Goal: Find specific page/section: Locate a particular part of the current website

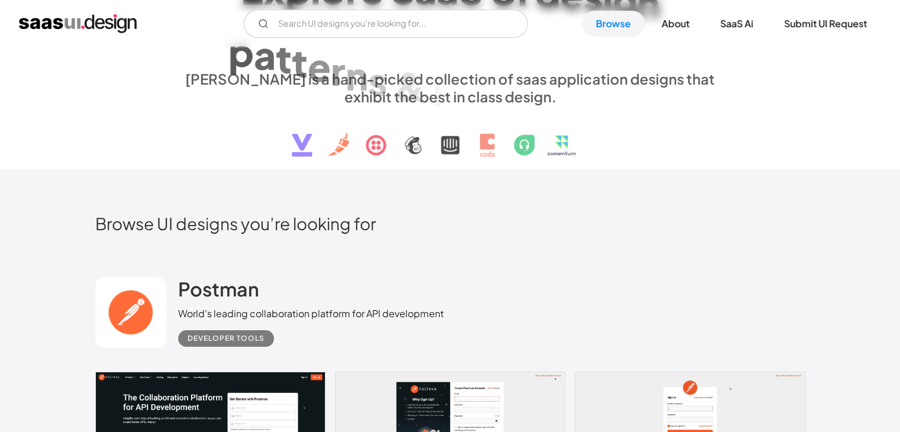
scroll to position [112, 0]
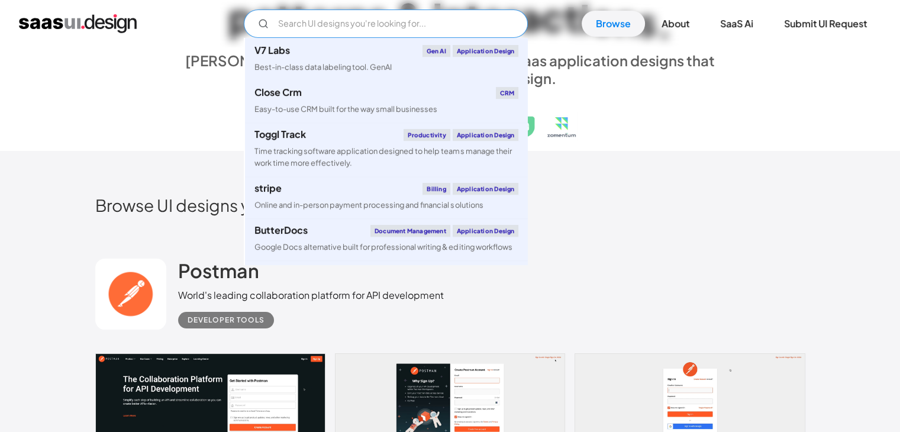
click at [411, 20] on input "Email Form" at bounding box center [386, 23] width 284 height 28
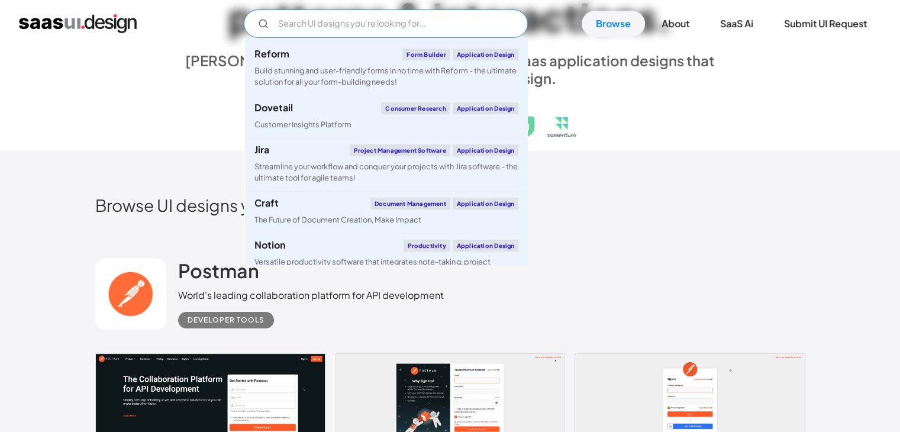
scroll to position [2207, 0]
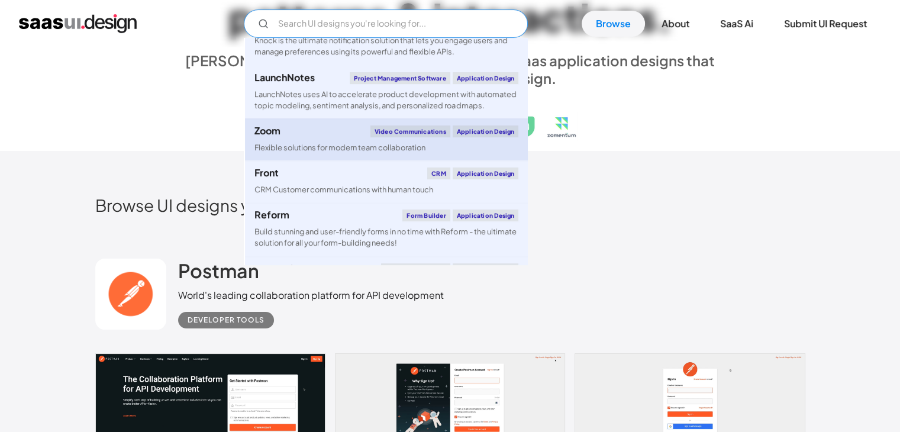
click at [288, 137] on div "Zoom Video Communications Application Design" at bounding box center [387, 132] width 264 height 12
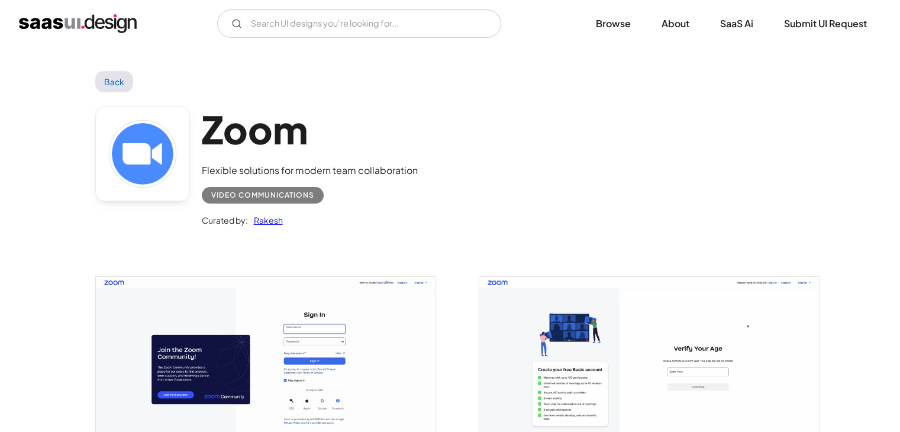
click at [230, 365] on img "open lightbox" at bounding box center [266, 363] width 340 height 173
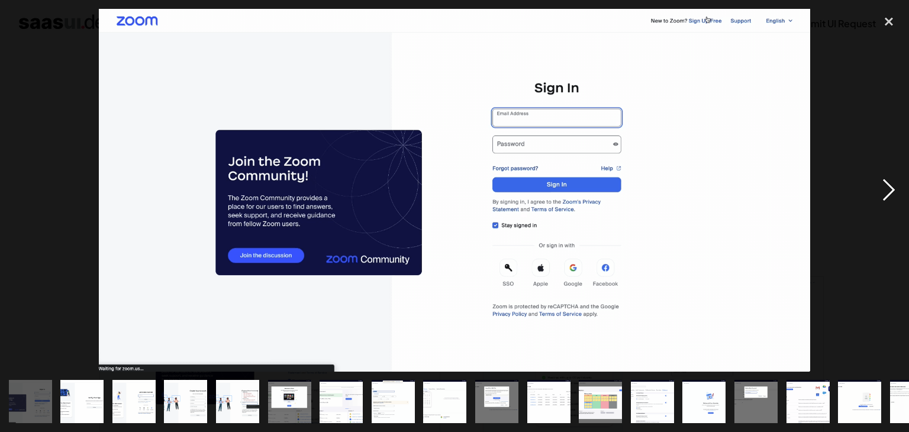
click at [888, 195] on div "next image" at bounding box center [889, 190] width 40 height 363
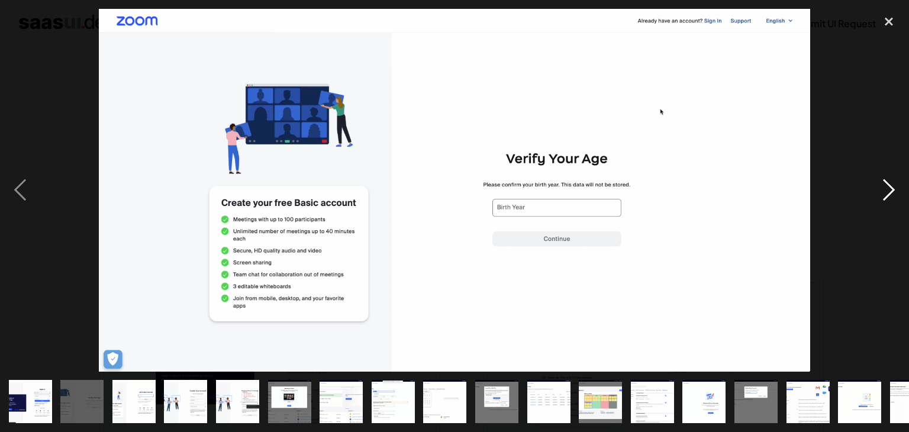
click at [888, 195] on div "next image" at bounding box center [889, 190] width 40 height 363
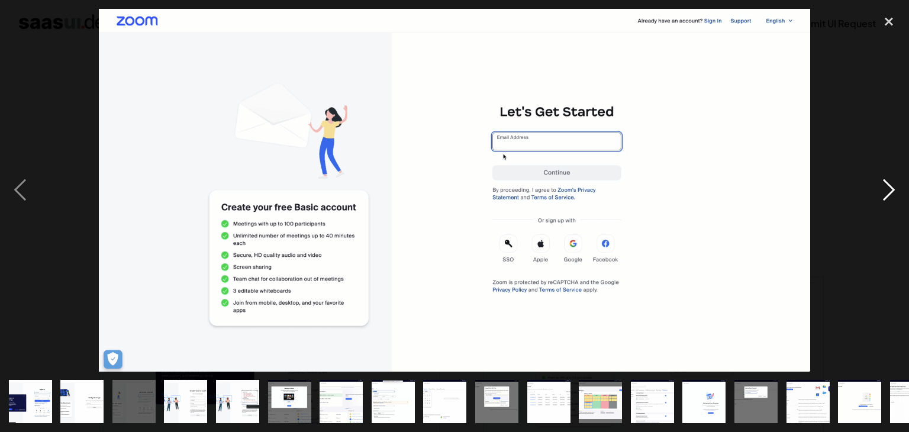
click at [888, 195] on div "next image" at bounding box center [889, 190] width 40 height 363
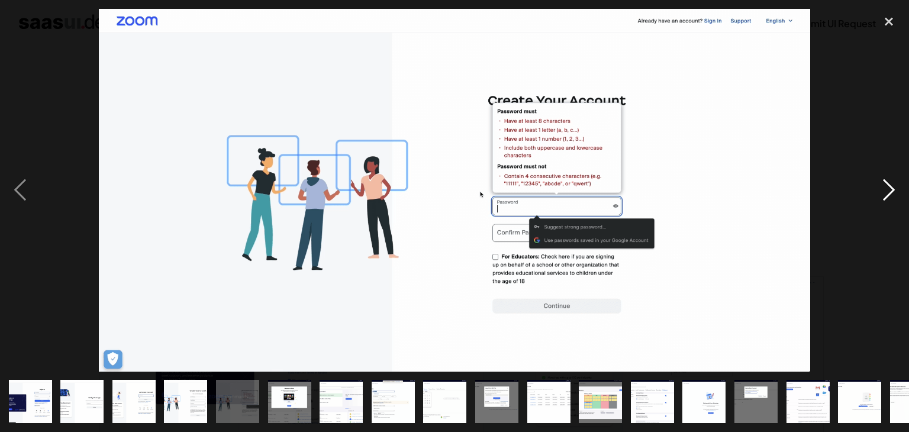
click at [888, 195] on div "next image" at bounding box center [889, 190] width 40 height 363
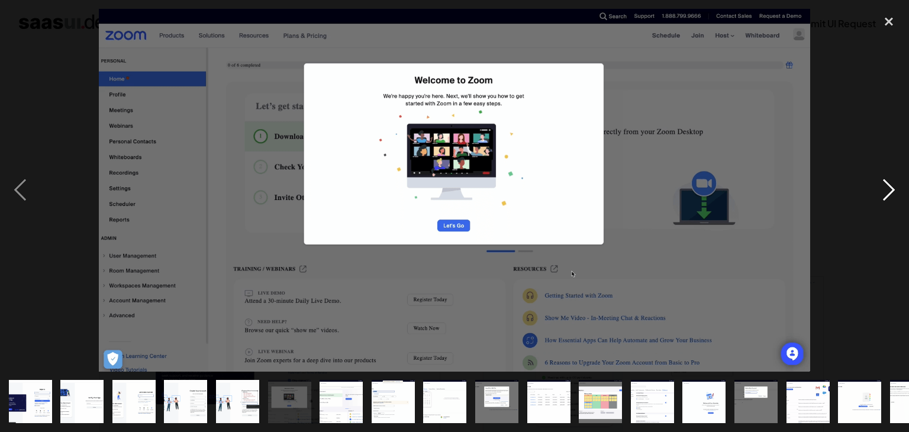
click at [888, 195] on div "next image" at bounding box center [889, 190] width 40 height 363
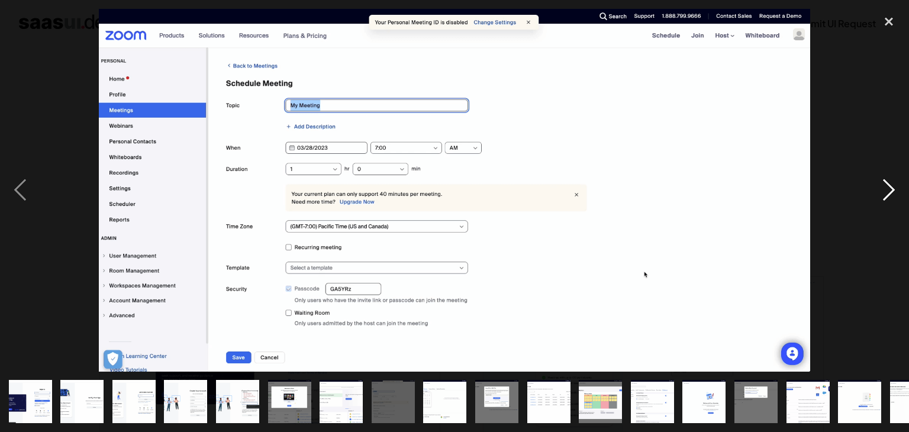
click at [888, 195] on div "next image" at bounding box center [889, 190] width 40 height 363
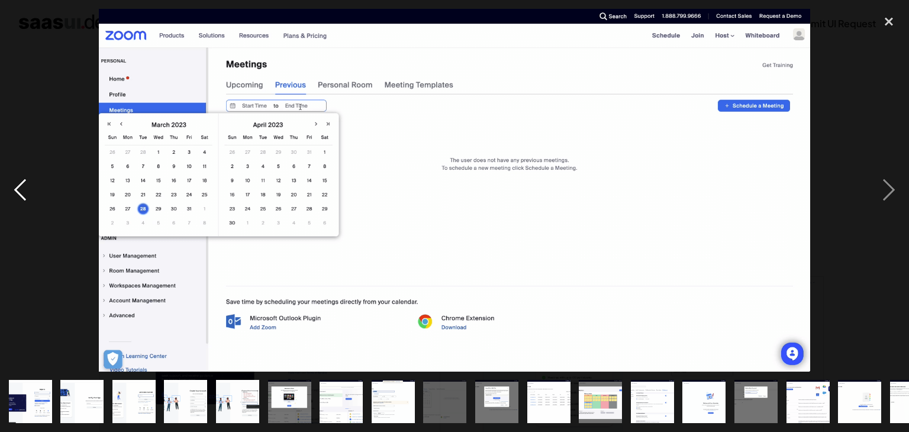
click at [24, 192] on div "previous image" at bounding box center [20, 190] width 40 height 363
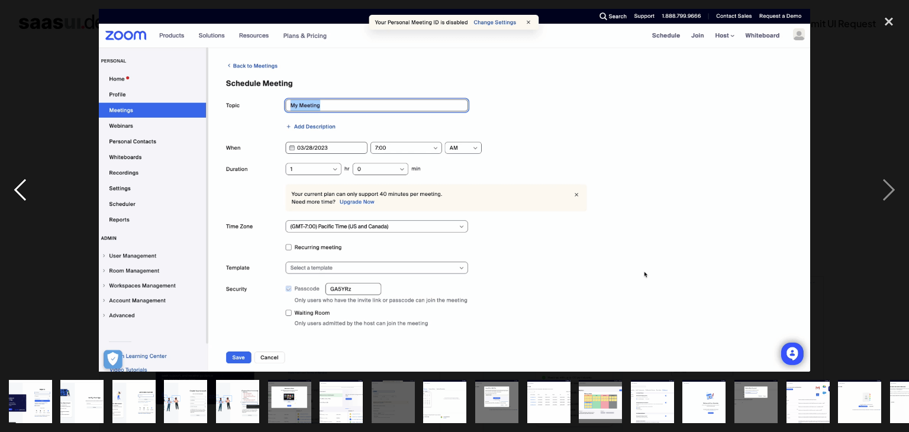
click at [24, 192] on div "previous image" at bounding box center [20, 190] width 40 height 363
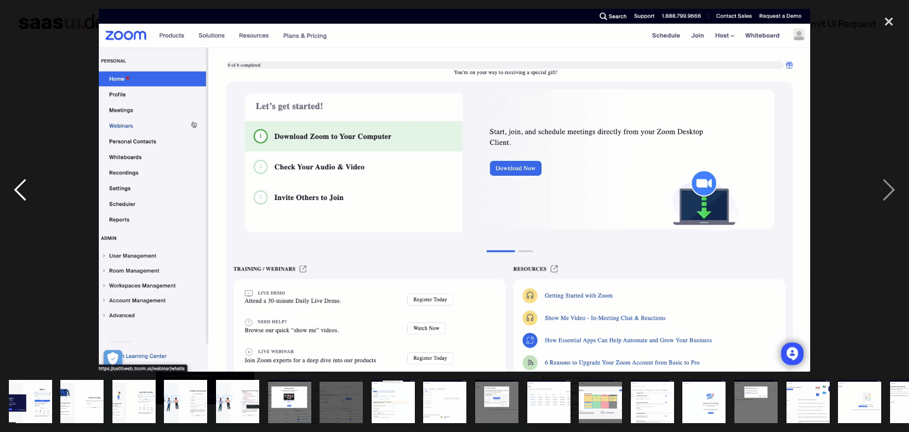
click at [24, 192] on div "previous image" at bounding box center [20, 190] width 40 height 363
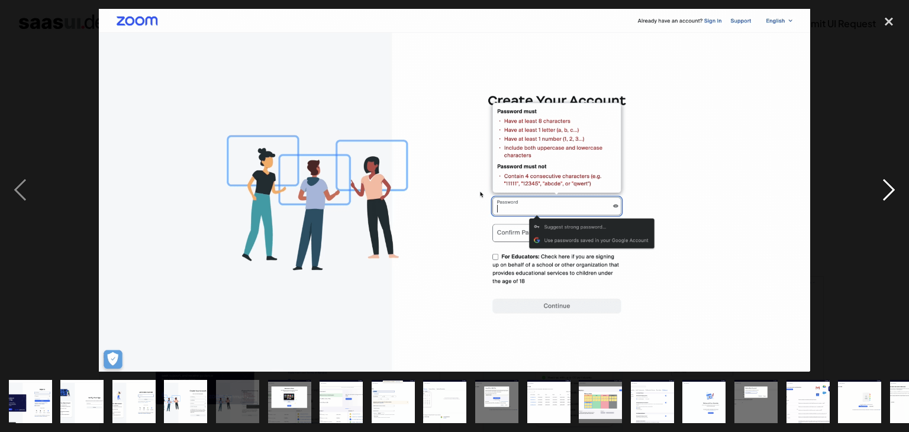
click at [890, 197] on div "next image" at bounding box center [889, 190] width 40 height 363
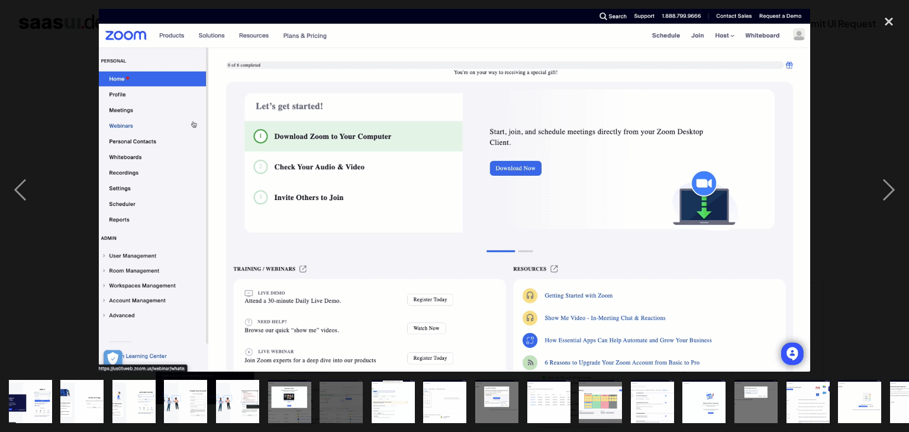
click at [835, 103] on div at bounding box center [454, 190] width 909 height 363
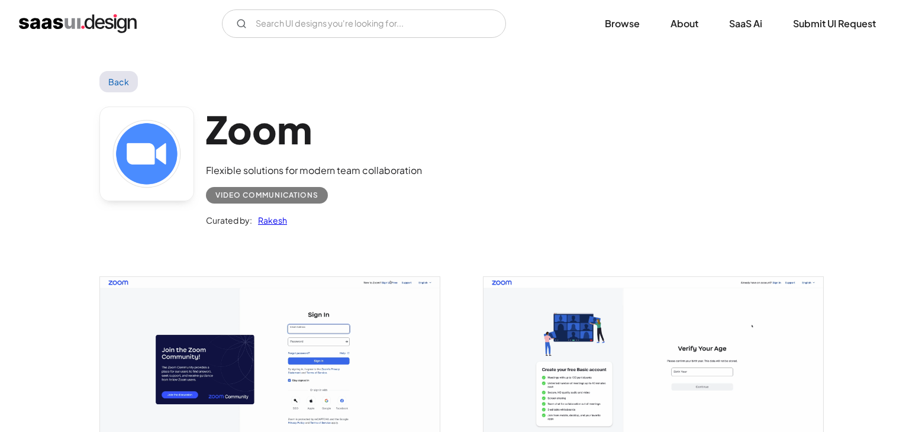
click at [835, 103] on div at bounding box center [454, 190] width 909 height 363
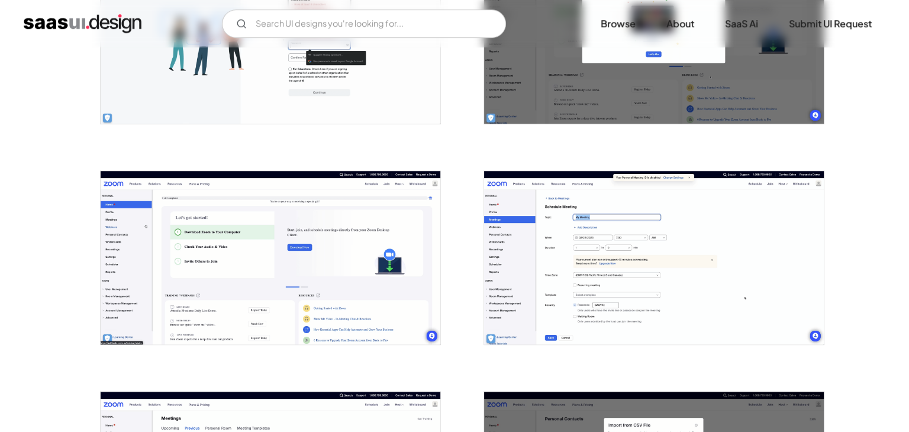
scroll to position [771, 0]
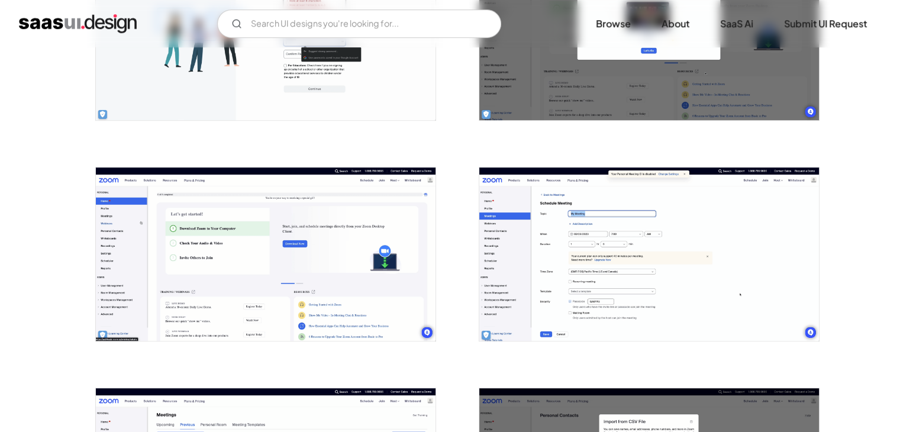
click at [304, 289] on img "open lightbox" at bounding box center [266, 254] width 340 height 173
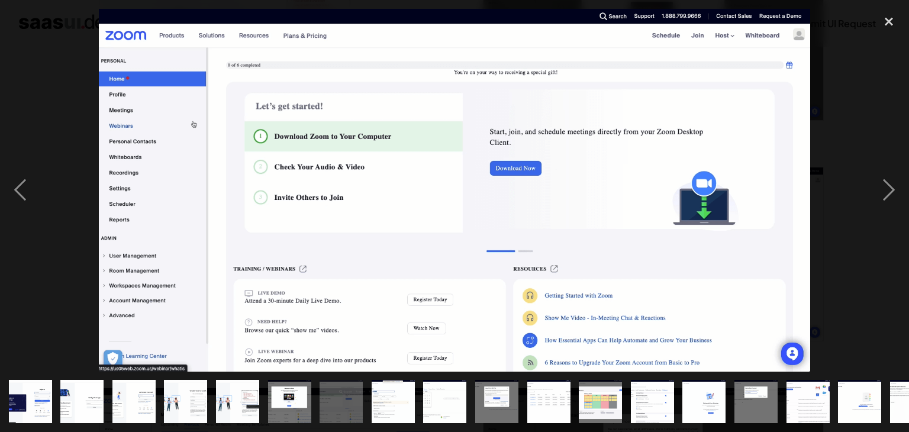
click at [848, 85] on div at bounding box center [454, 190] width 909 height 363
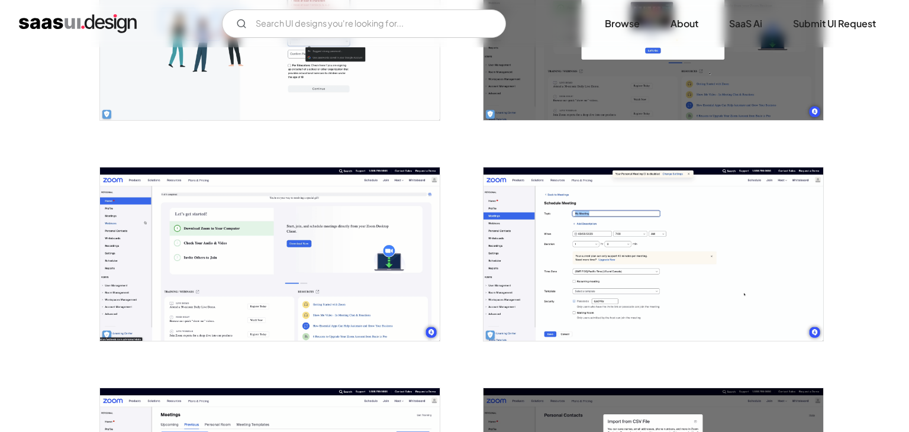
click at [848, 85] on div at bounding box center [454, 190] width 909 height 363
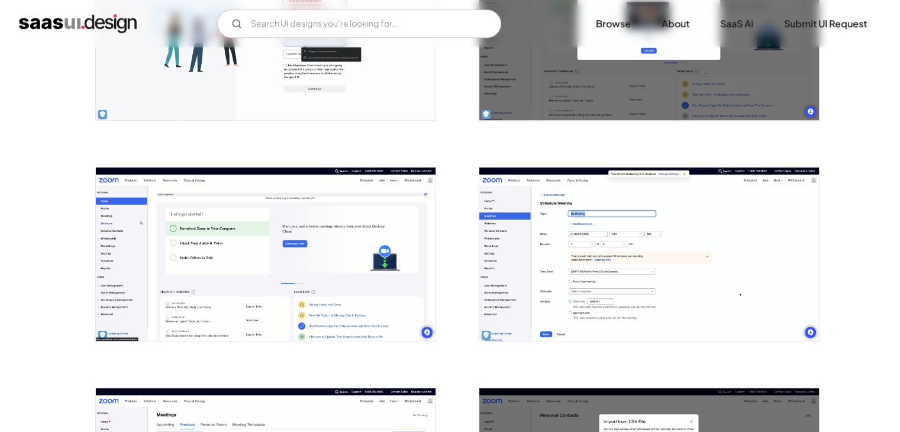
click at [293, 285] on img "open lightbox" at bounding box center [266, 254] width 340 height 173
